Goal: Navigation & Orientation: Go to known website

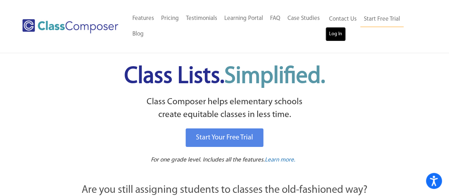
click at [339, 37] on link "Log In" at bounding box center [336, 34] width 20 height 14
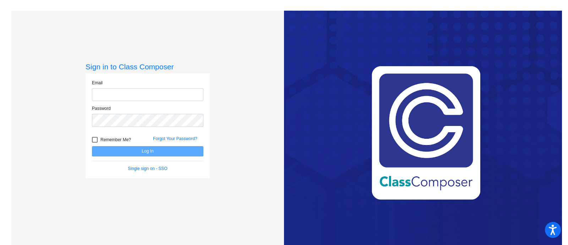
type input "lindsey.roivas@lcps.org"
click at [120, 149] on button "Log In" at bounding box center [147, 151] width 111 height 10
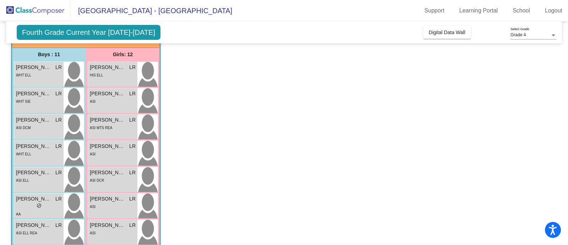
scroll to position [53, 0]
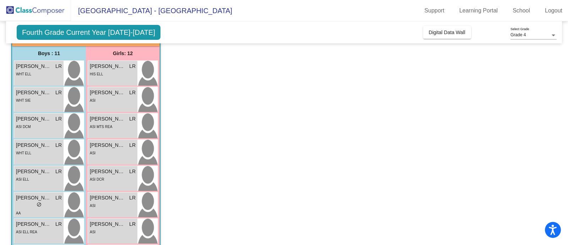
click at [245, 91] on app-classroom "Class 2 - EL picture_as_pdf Lindsey Roivas Add Student First Name Last Name Stu…" at bounding box center [283, 200] width 545 height 373
